Goal: Find specific page/section: Find specific page/section

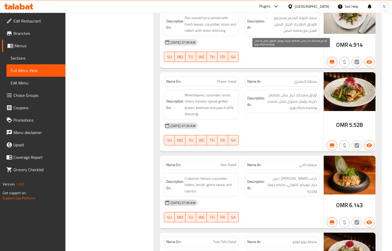
scroll to position [6671, 0]
click at [320, 8] on div "[GEOGRAPHIC_DATA]" at bounding box center [312, 7] width 34 height 6
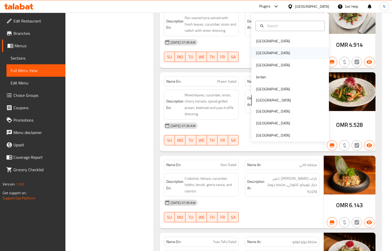
click at [259, 54] on div "[GEOGRAPHIC_DATA]" at bounding box center [273, 53] width 34 height 6
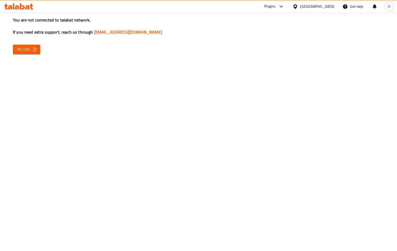
click at [27, 52] on span "Reload" at bounding box center [26, 49] width 19 height 6
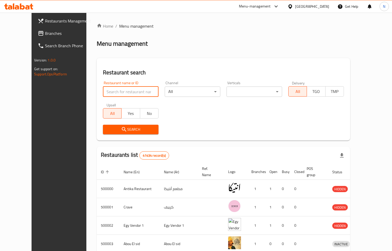
click at [121, 91] on input "search" at bounding box center [131, 92] width 56 height 10
paste input "726048"
type input "726048"
click at [118, 123] on div "Search" at bounding box center [131, 130] width 62 height 16
click at [123, 128] on span "Search" at bounding box center [130, 129] width 47 height 6
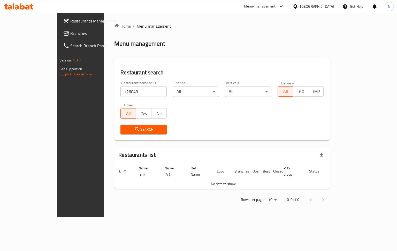
click at [70, 33] on span "Branches" at bounding box center [94, 33] width 49 height 6
